Goal: Transaction & Acquisition: Obtain resource

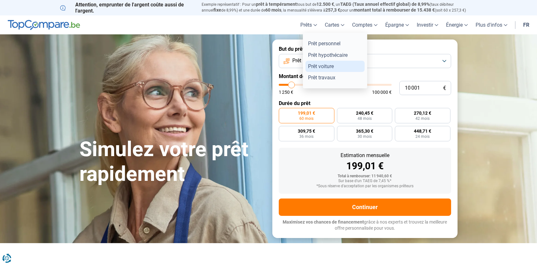
click at [316, 72] on link "Prêt voiture" at bounding box center [335, 66] width 59 height 11
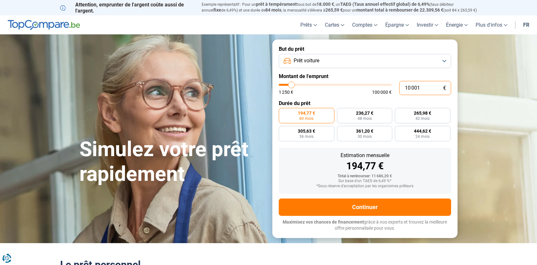
click at [409, 95] on input "10 001" at bounding box center [426, 88] width 52 height 14
type input "1 001"
type input "1250"
type input "14 001"
type input "14000"
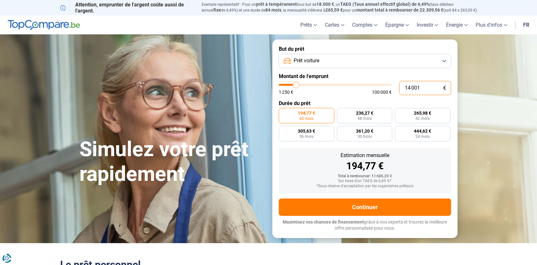
type input "14 001"
click at [364, 106] on form "But du prêt Prêt voiture Montant de l'emprunt 14 001 € 1 250 € 100 000 € Durée …" at bounding box center [365, 139] width 185 height 199
click at [318, 123] on label "272,67 € 60 mois" at bounding box center [307, 115] width 56 height 15
click at [283, 112] on input "272,67 € 60 mois" at bounding box center [281, 110] width 4 height 4
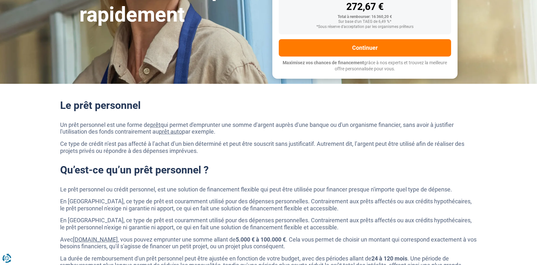
scroll to position [161, 0]
